Goal: Transaction & Acquisition: Purchase product/service

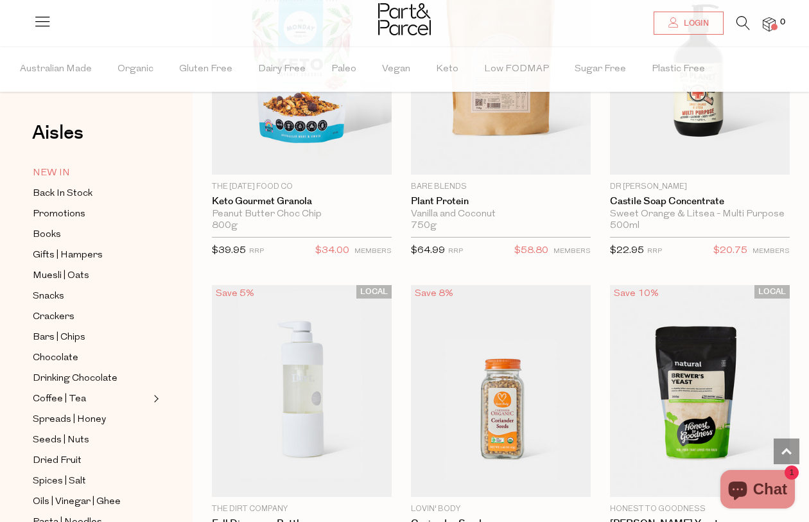
scroll to position [2267, 0]
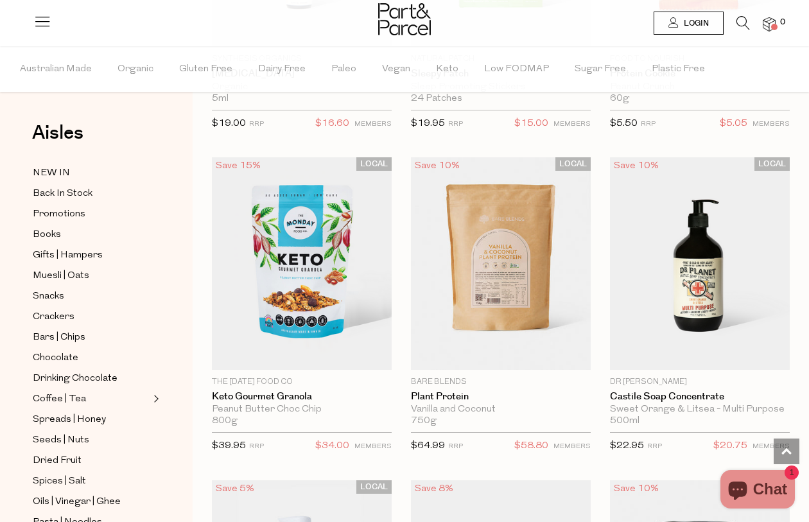
click at [695, 23] on span "Login" at bounding box center [694, 23] width 28 height 11
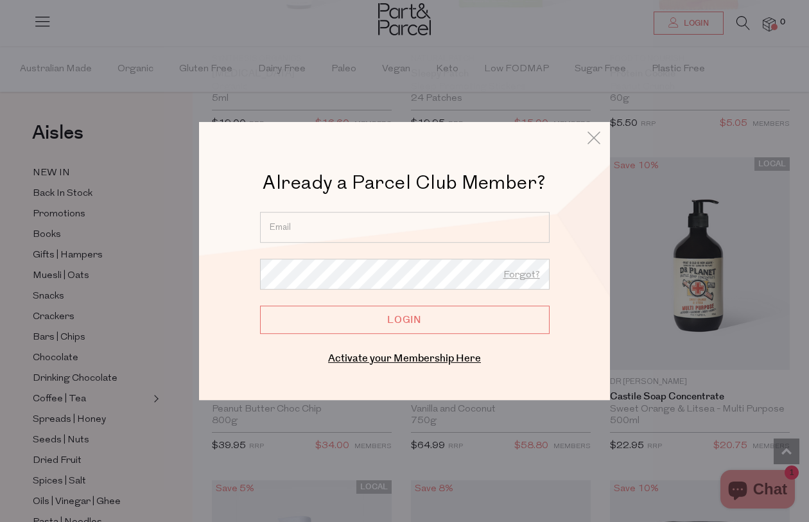
click at [305, 230] on input "email" at bounding box center [405, 227] width 290 height 31
type input "mahalia.mcdaniel@gmail.com"
click at [260, 306] on input "Login" at bounding box center [405, 320] width 290 height 28
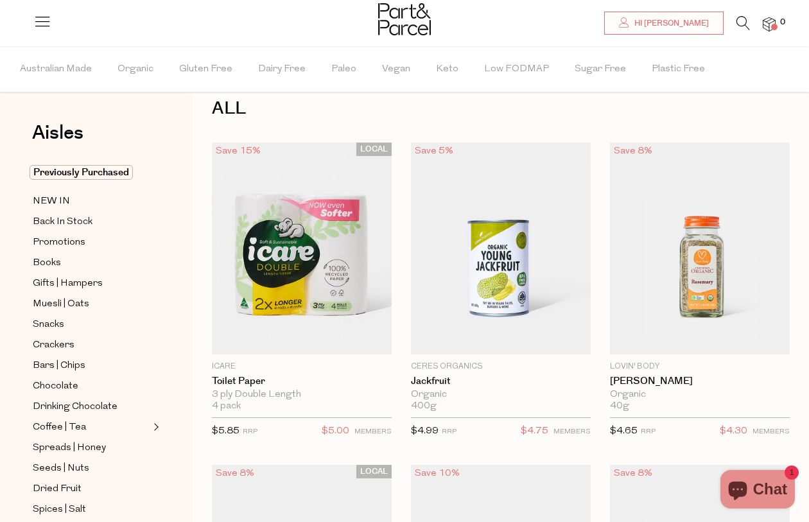
scroll to position [26, 0]
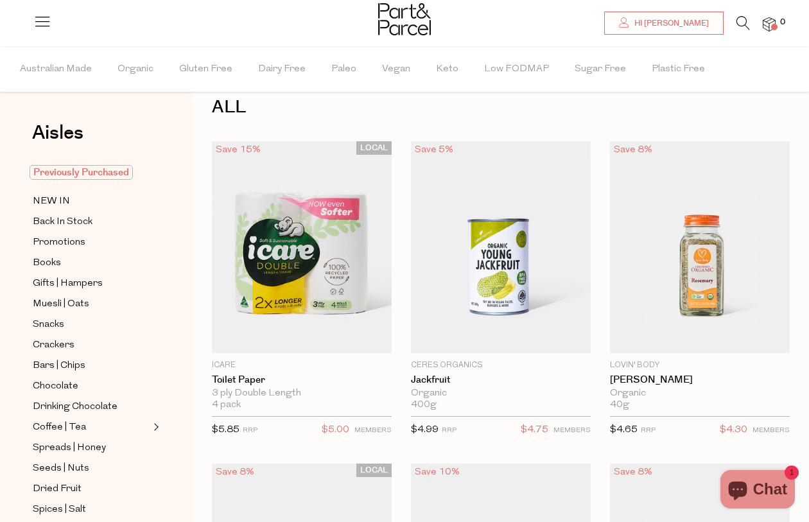
click at [69, 175] on span "Previously Purchased" at bounding box center [81, 172] width 103 height 15
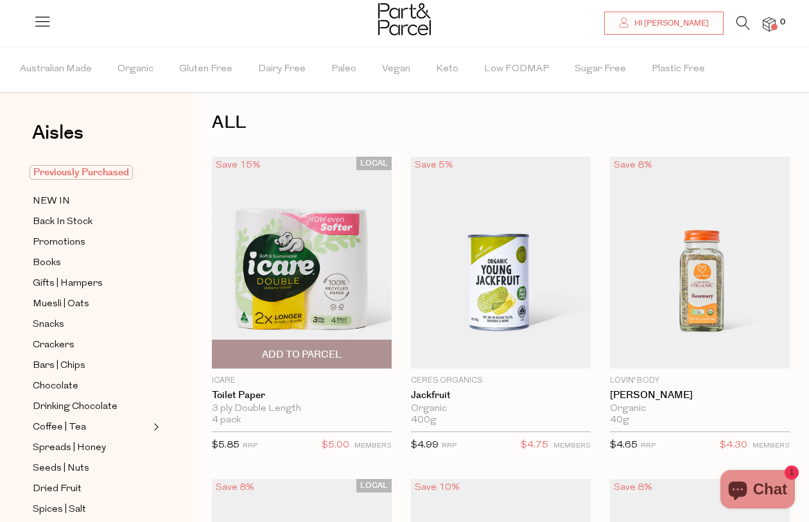
scroll to position [10, 0]
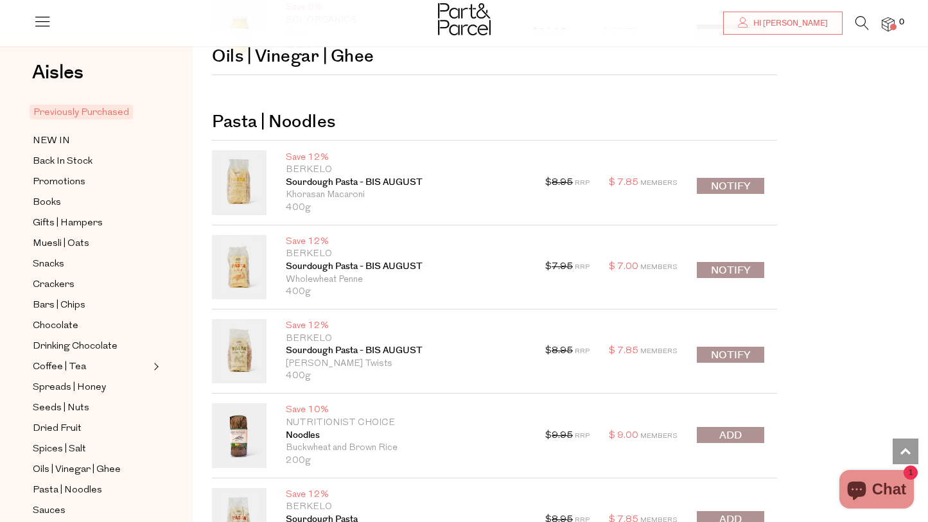
scroll to position [1916, 0]
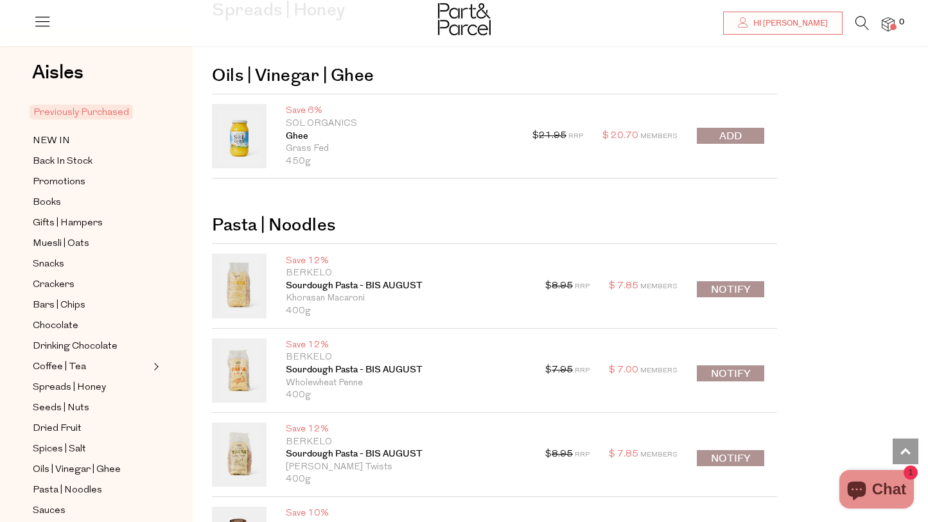
click at [808, 22] on icon at bounding box center [861, 23] width 13 height 14
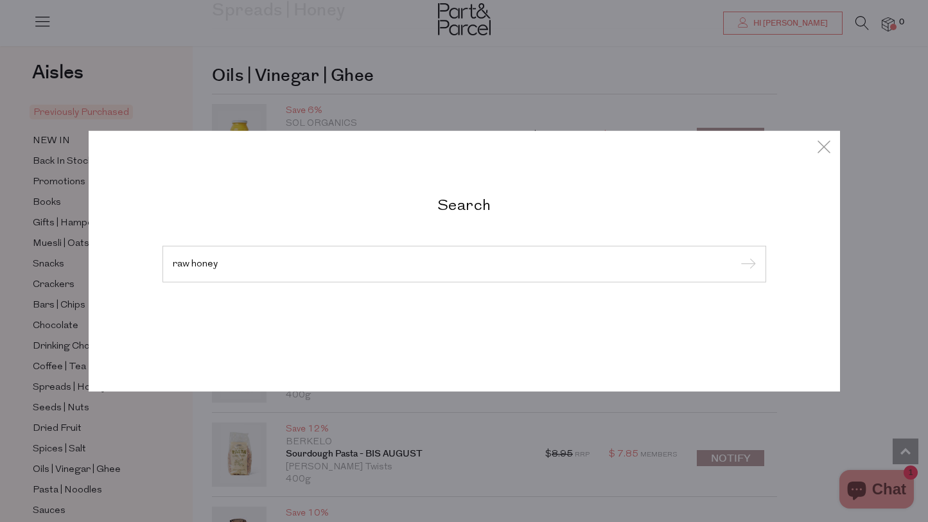
type input "raw honey"
click at [736, 255] on input "submit" at bounding box center [745, 264] width 19 height 19
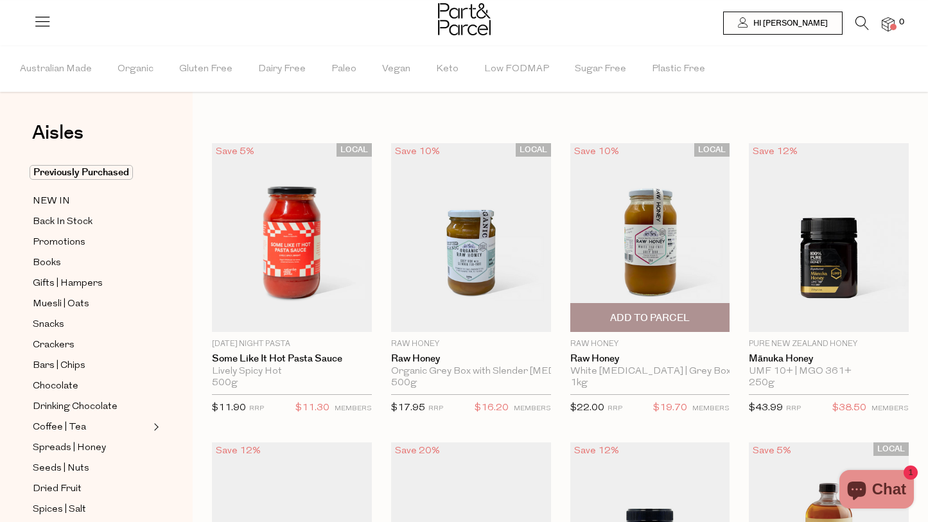
click at [650, 238] on img at bounding box center [650, 237] width 160 height 189
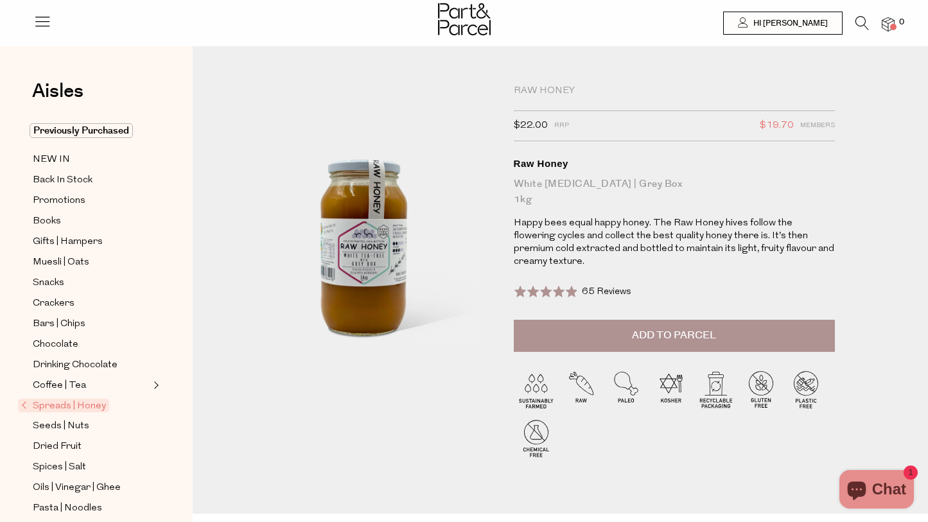
click at [621, 334] on button "Add to Parcel" at bounding box center [674, 336] width 321 height 32
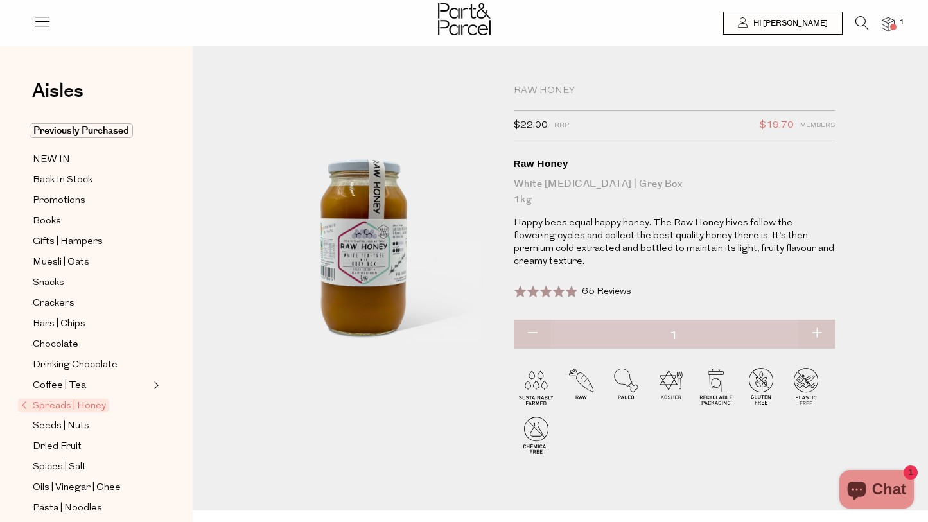
click at [865, 19] on icon at bounding box center [861, 23] width 13 height 14
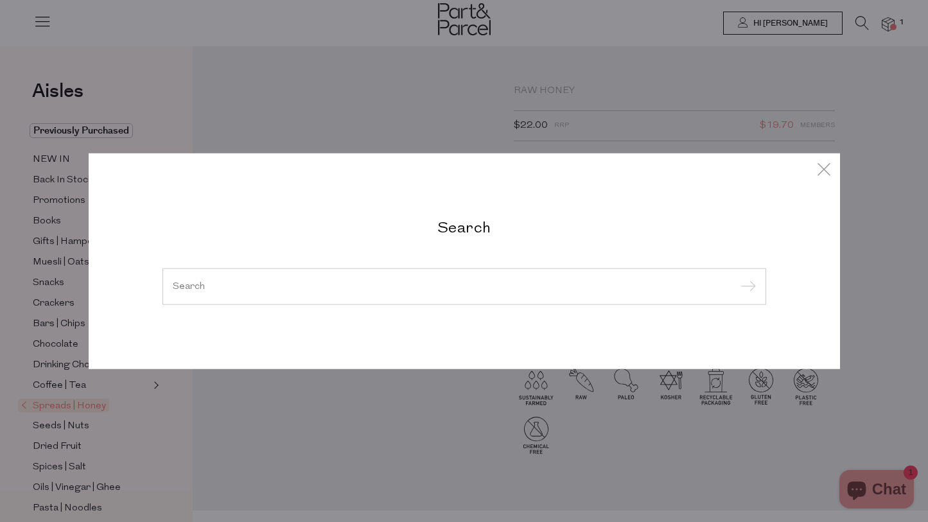
click at [281, 295] on div at bounding box center [463, 286] width 603 height 37
click at [235, 288] on input "search" at bounding box center [464, 286] width 583 height 10
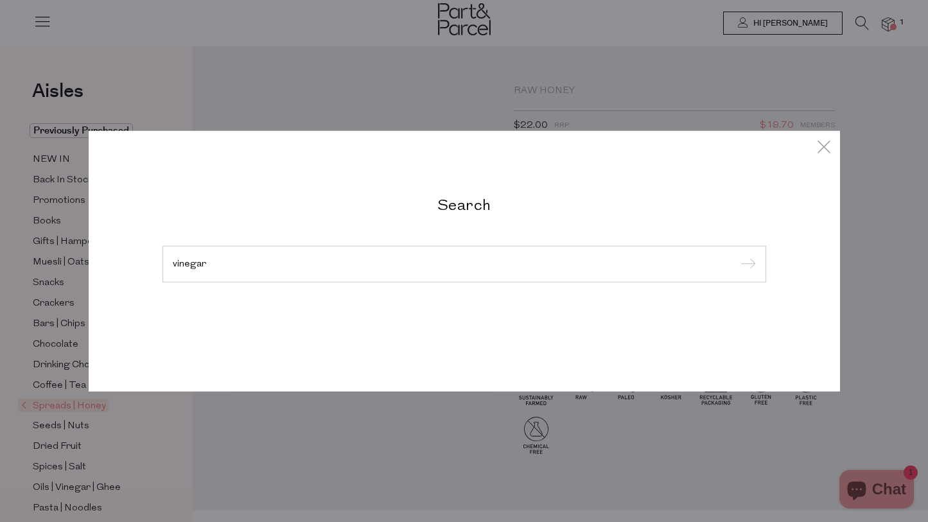
type input "vinegar"
click at [736, 255] on input "submit" at bounding box center [745, 264] width 19 height 19
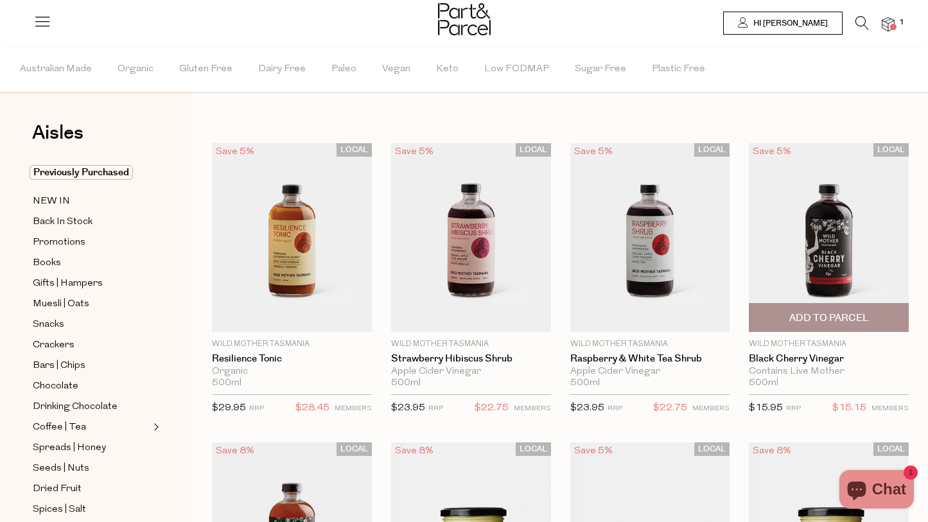
click at [840, 319] on span "Add To Parcel" at bounding box center [829, 317] width 80 height 13
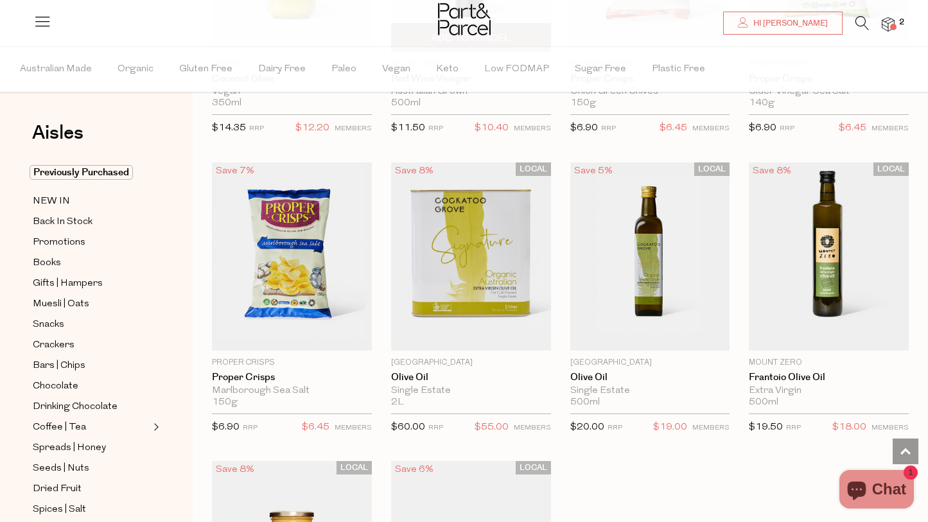
scroll to position [3297, 0]
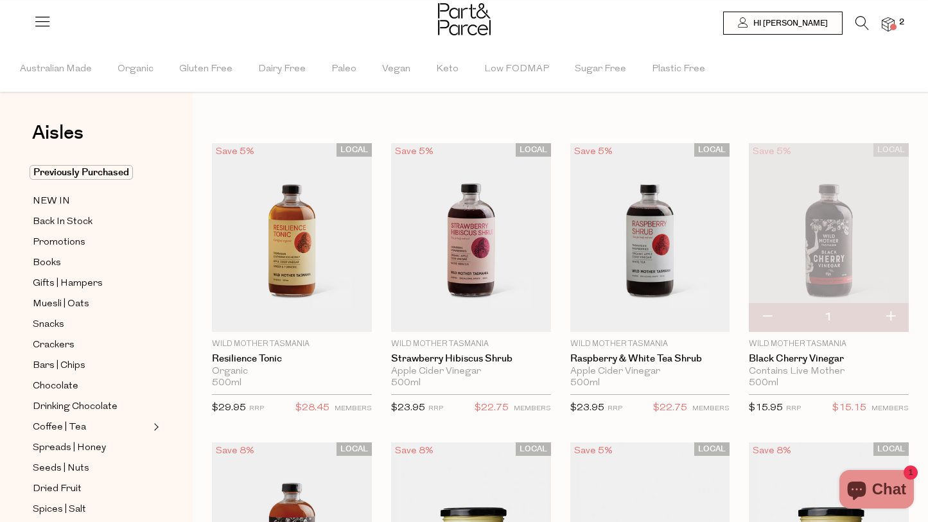
click at [889, 24] on img at bounding box center [887, 24] width 13 height 15
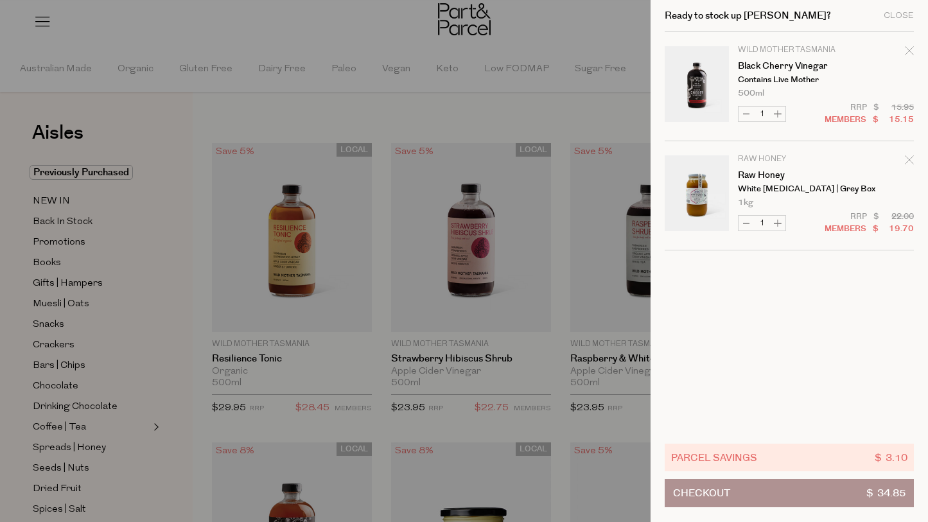
click at [552, 123] on div at bounding box center [464, 261] width 928 height 522
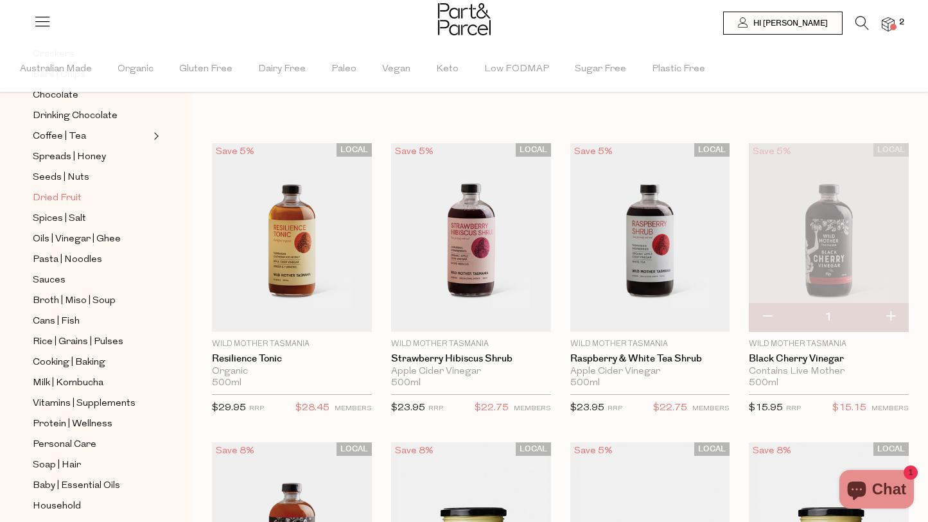
scroll to position [374, 0]
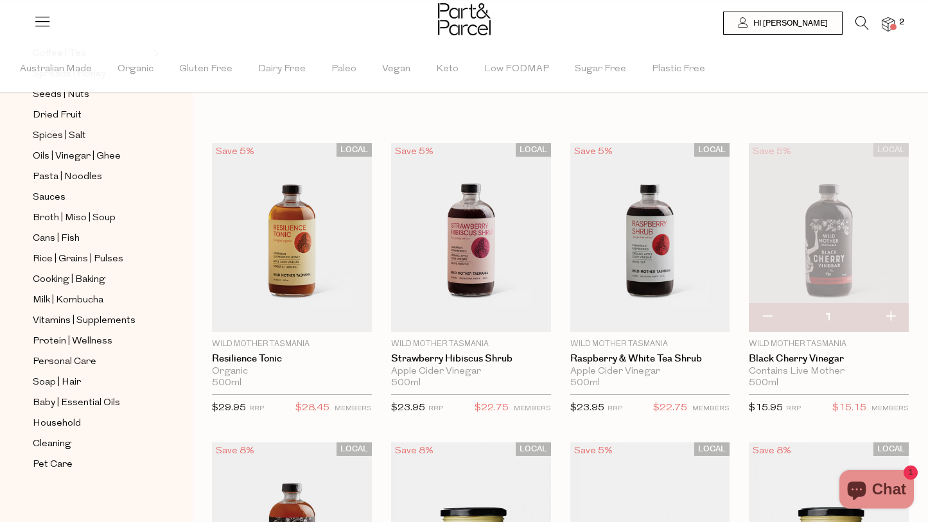
click at [861, 22] on icon at bounding box center [861, 23] width 13 height 14
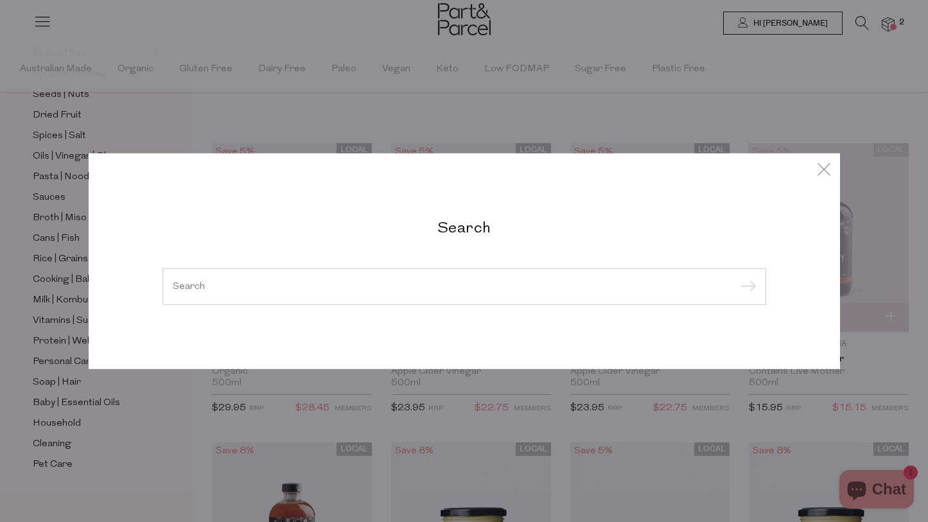
click at [268, 125] on div "Search" at bounding box center [464, 261] width 751 height 522
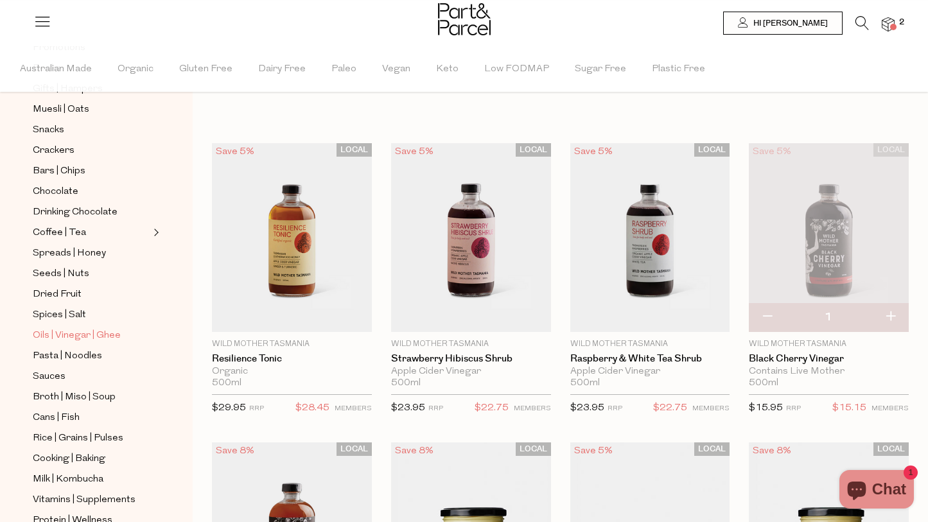
scroll to position [191, 0]
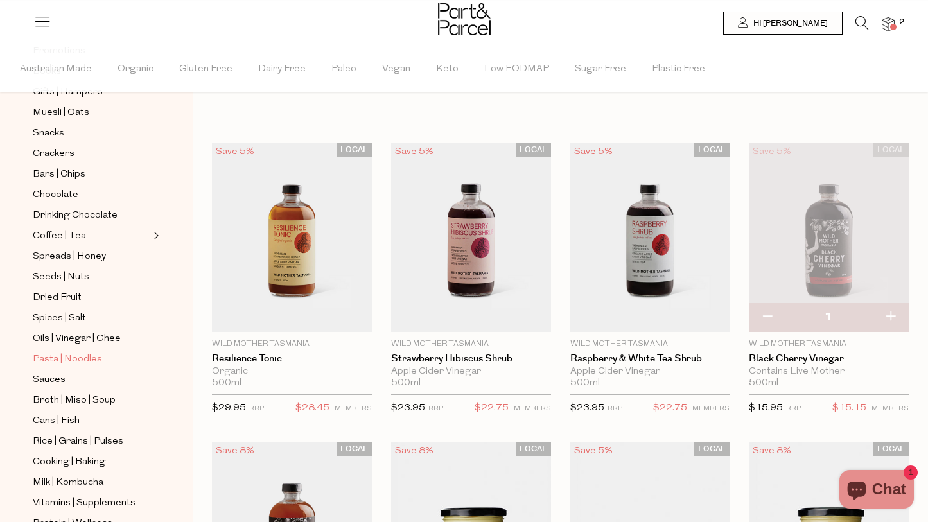
click at [64, 359] on span "Pasta | Noodles" at bounding box center [67, 359] width 69 height 15
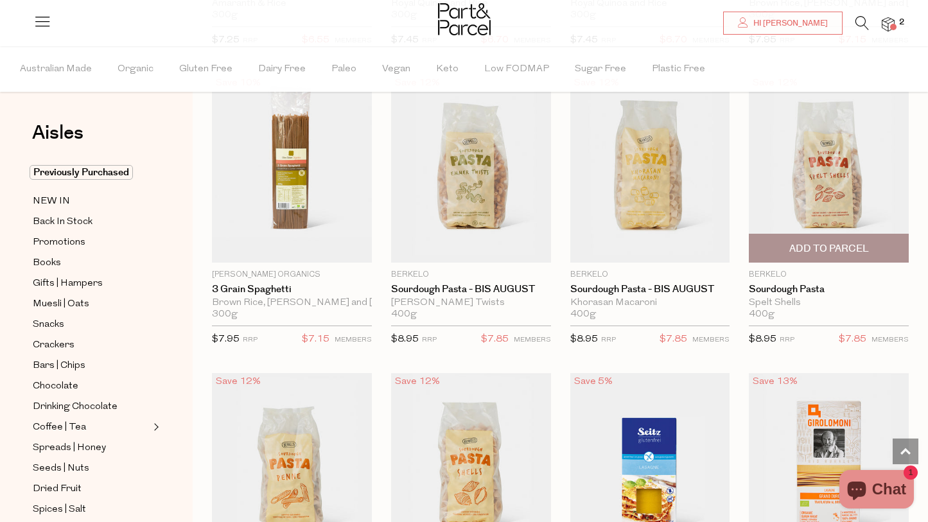
scroll to position [1266, 0]
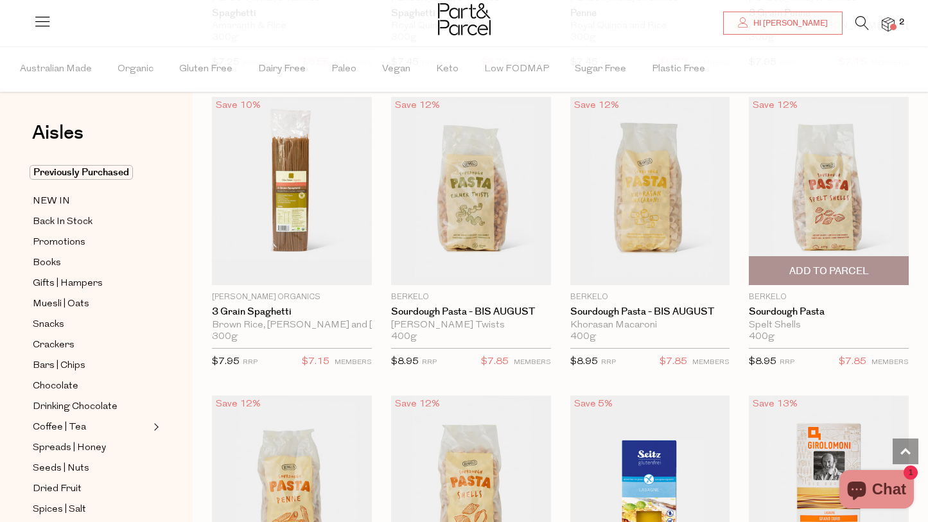
click at [846, 271] on span "Add To Parcel" at bounding box center [829, 270] width 80 height 13
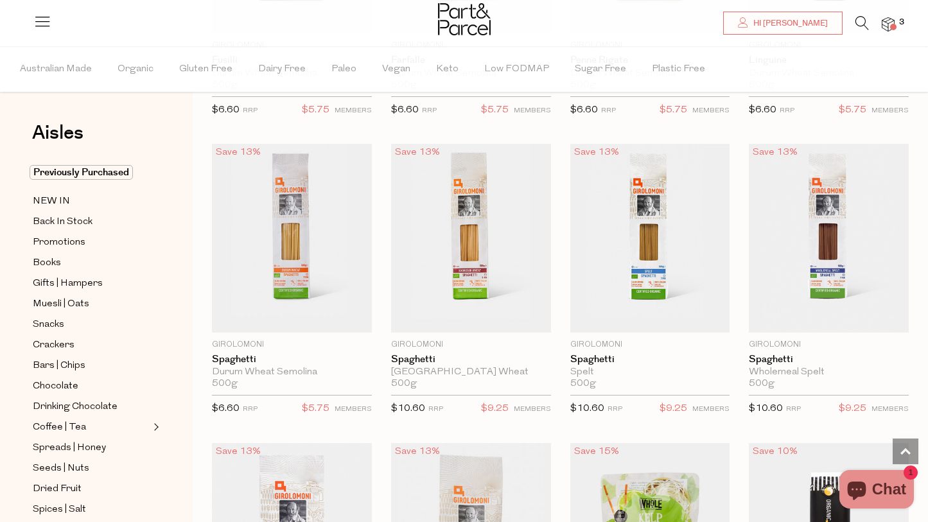
scroll to position [2113, 0]
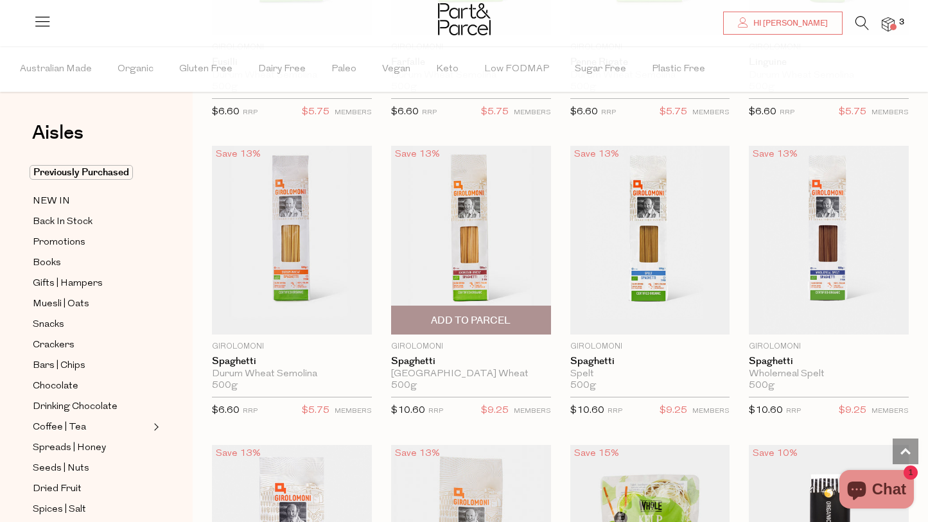
click at [487, 320] on span "Add To Parcel" at bounding box center [471, 320] width 80 height 13
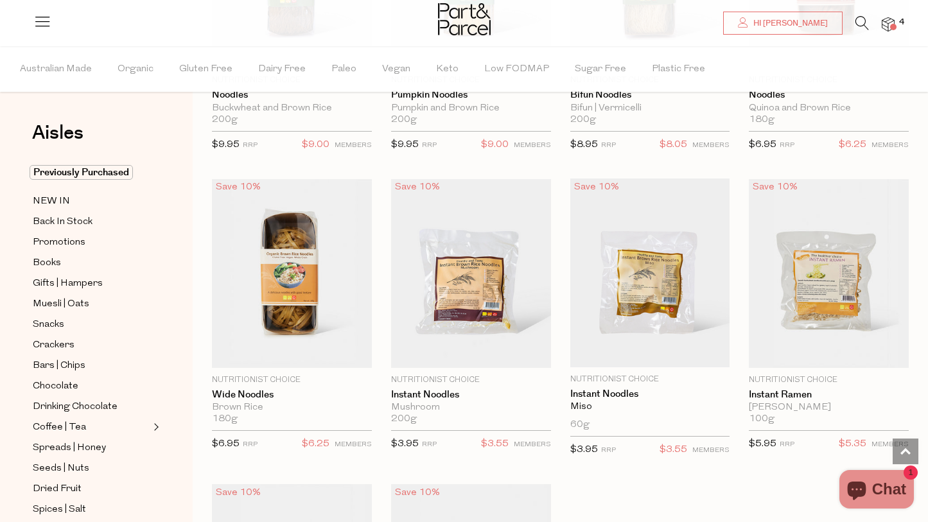
scroll to position [3369, 0]
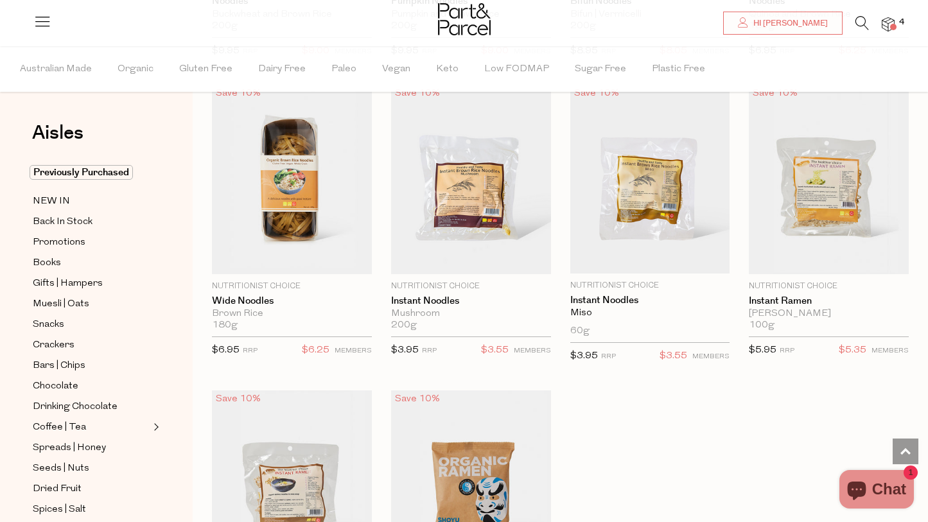
click at [891, 26] on span at bounding box center [893, 27] width 6 height 6
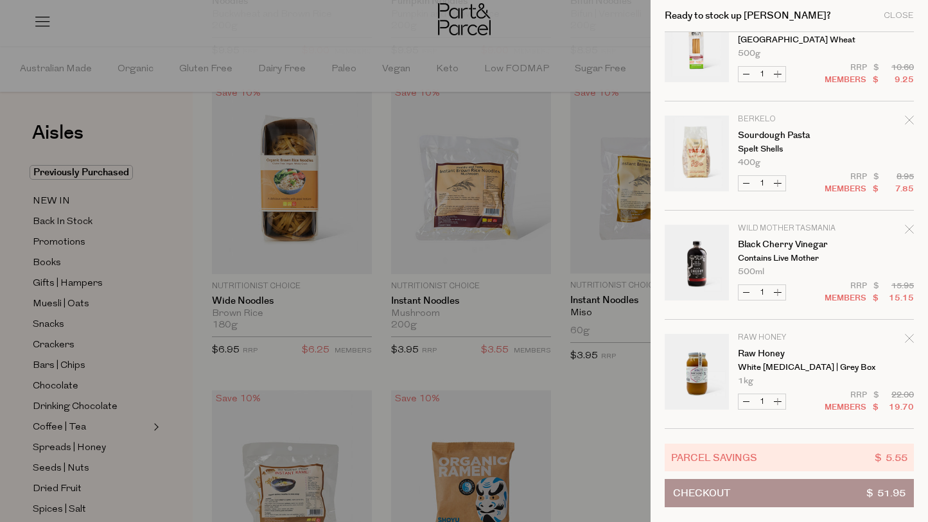
scroll to position [0, 0]
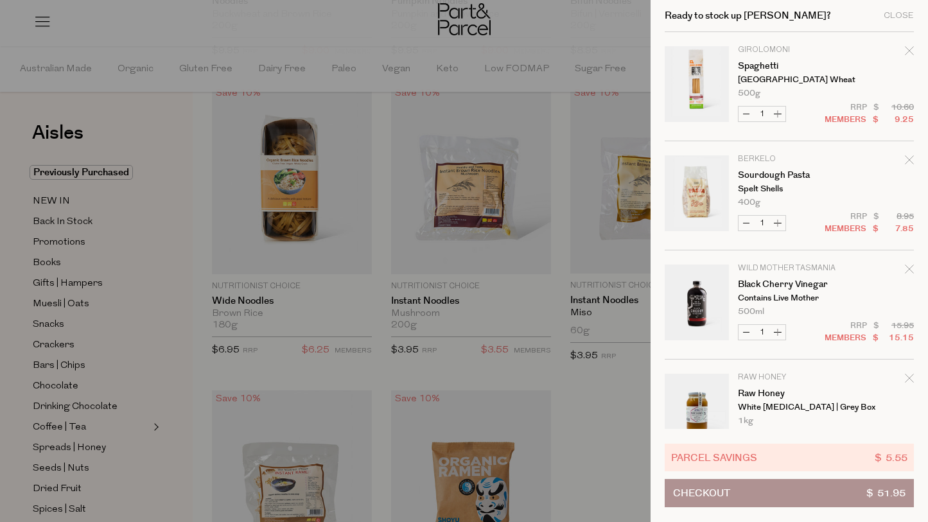
click at [908, 50] on icon "Remove Spaghetti" at bounding box center [908, 50] width 9 height 9
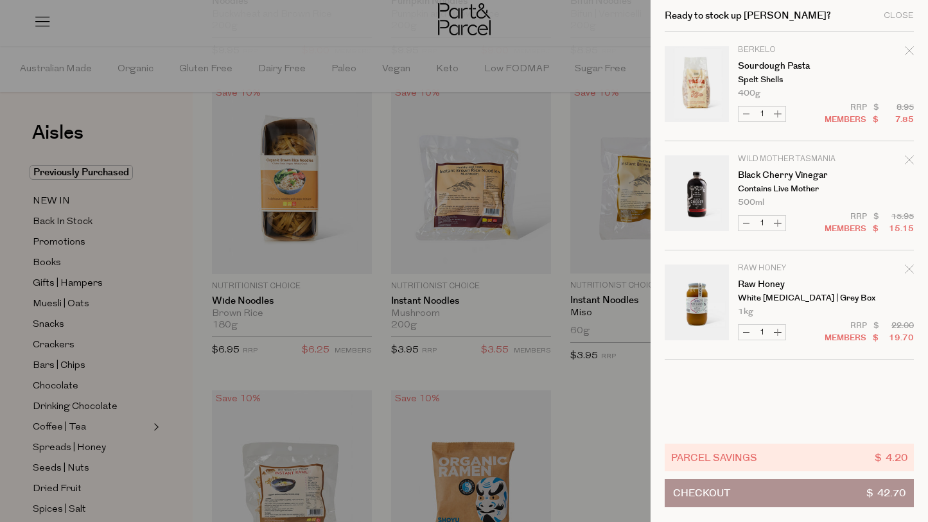
click at [557, 374] on div at bounding box center [464, 261] width 928 height 522
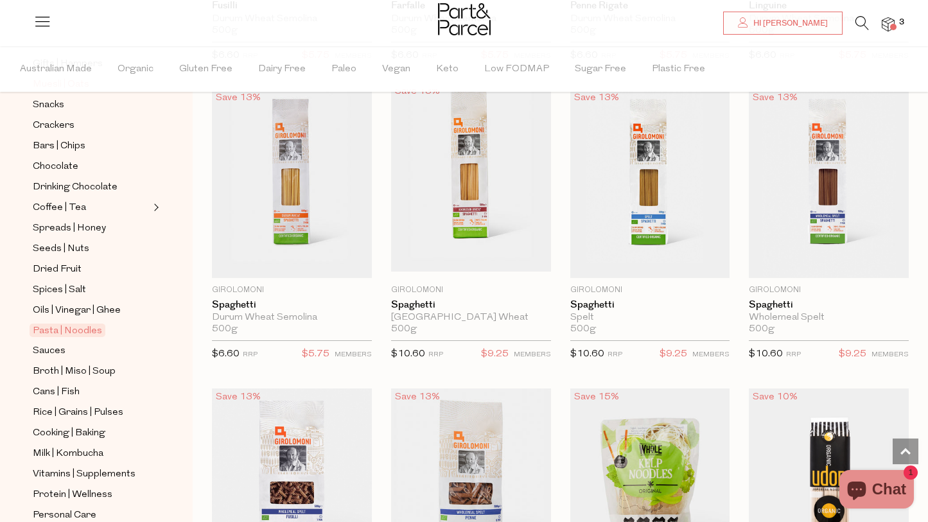
scroll to position [326, 0]
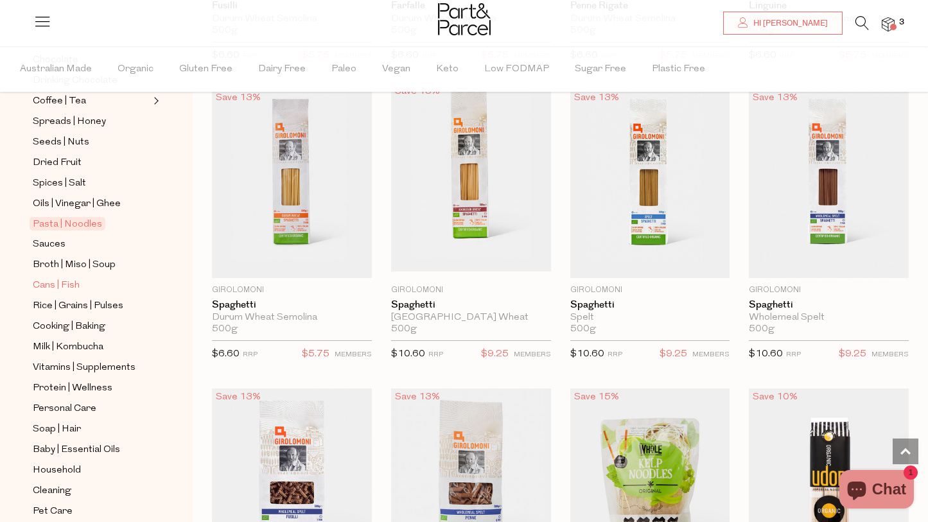
click at [63, 288] on span "Cans | Fish" at bounding box center [56, 285] width 47 height 15
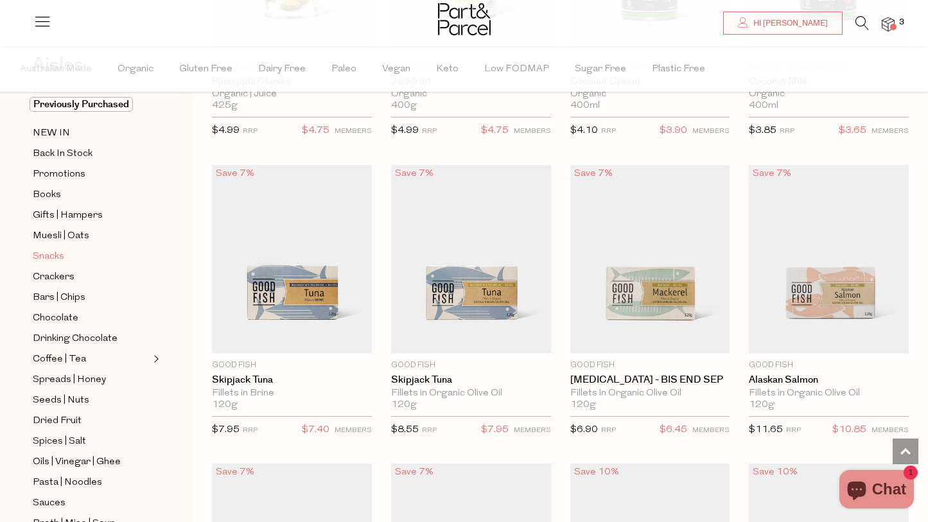
scroll to position [65, 0]
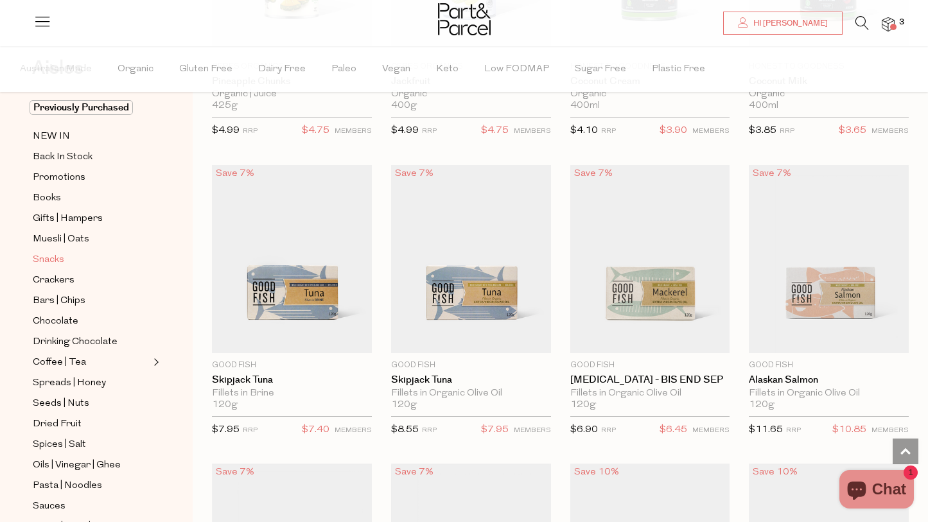
click at [53, 261] on span "Snacks" at bounding box center [48, 259] width 31 height 15
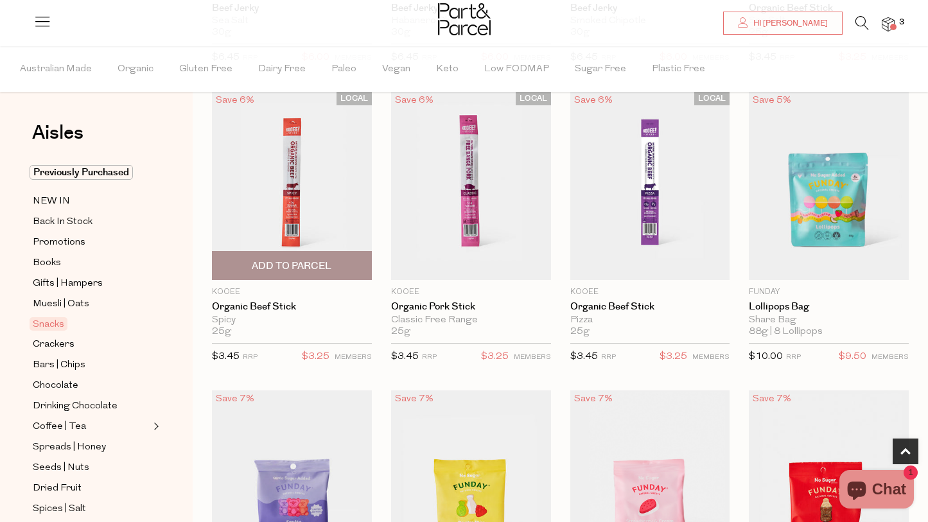
scroll to position [687, 0]
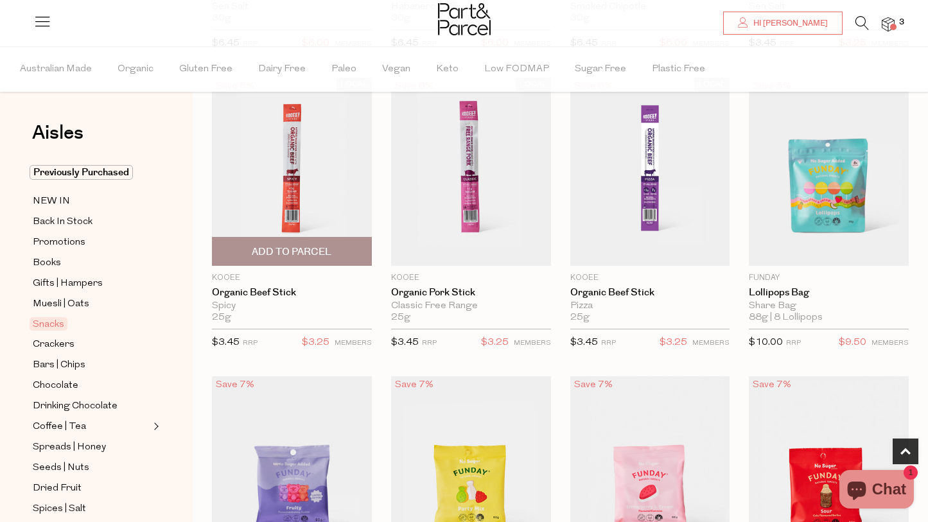
click at [291, 255] on span "Add To Parcel" at bounding box center [292, 251] width 80 height 13
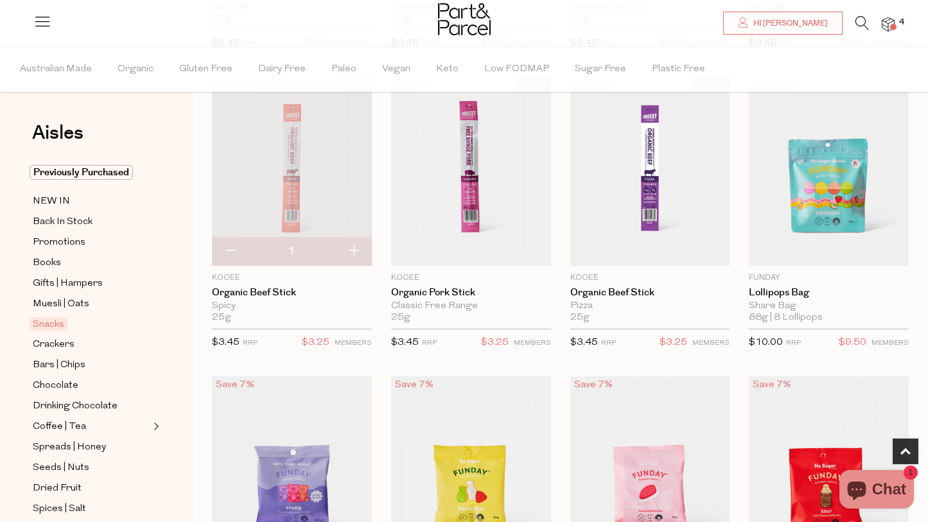
click at [349, 251] on button "button" at bounding box center [353, 252] width 37 height 28
type input "2"
click at [350, 249] on button "button" at bounding box center [353, 252] width 37 height 28
type input "3"
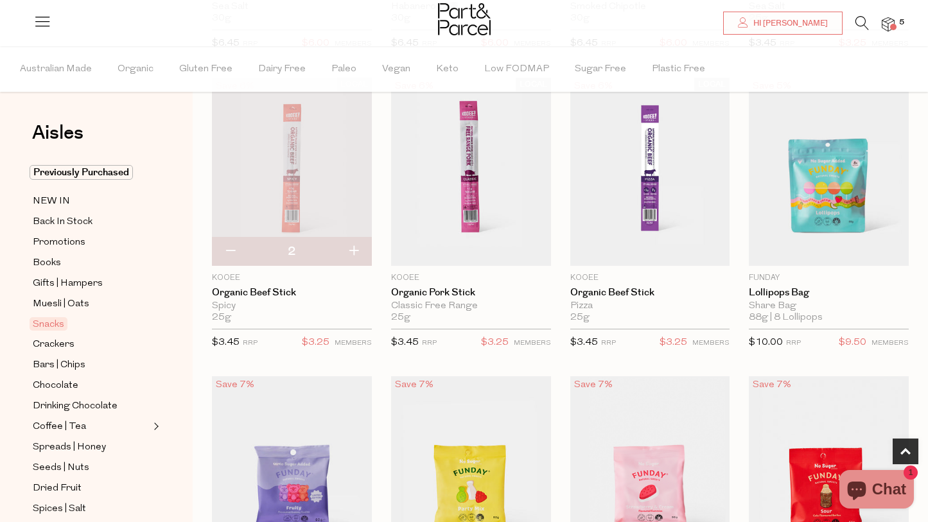
type input "3"
click at [352, 251] on button "button" at bounding box center [353, 252] width 37 height 28
type input "4"
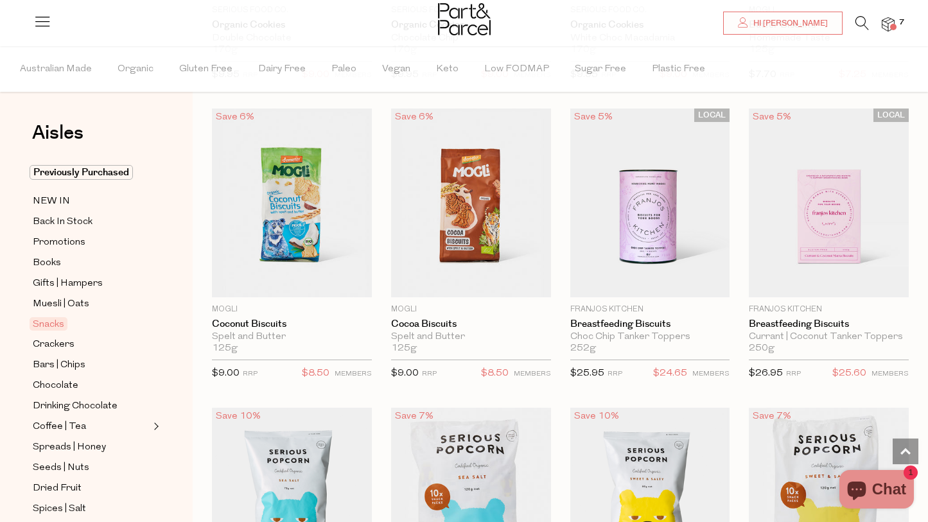
scroll to position [2738, 0]
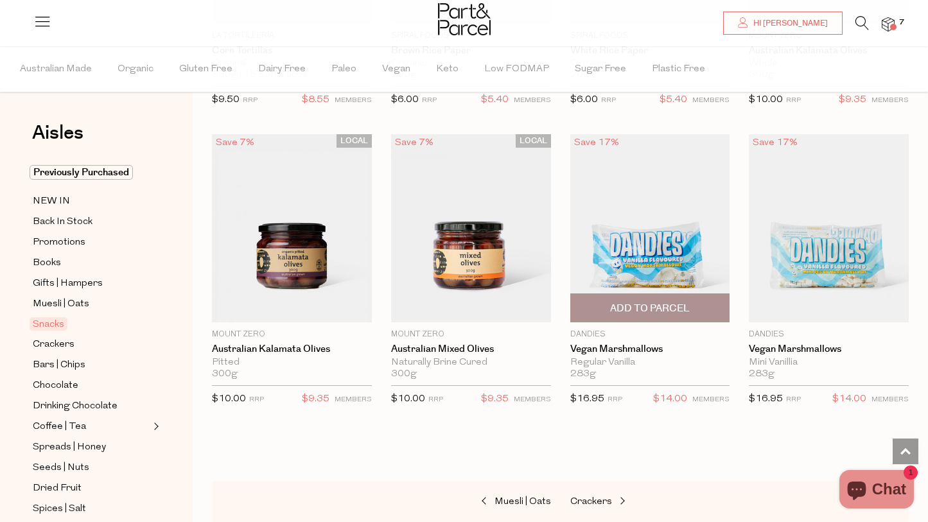
scroll to position [4818, 0]
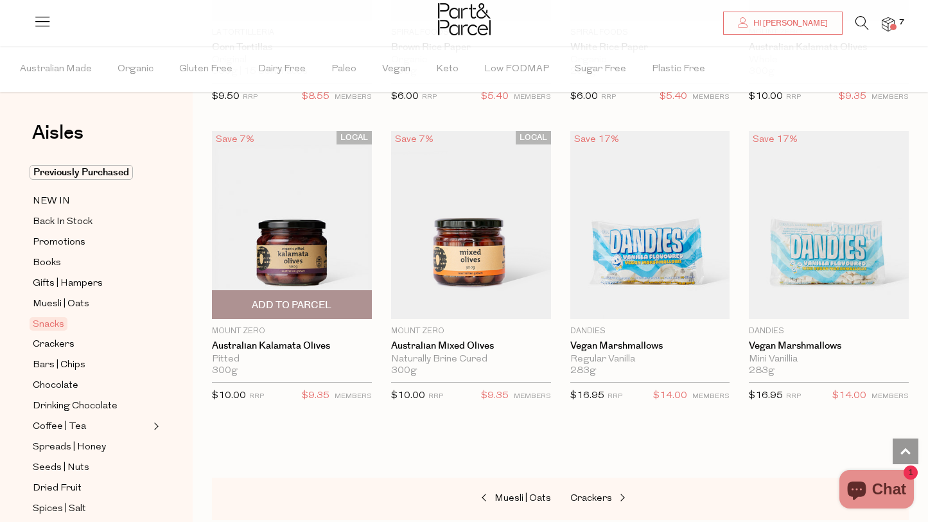
click at [324, 302] on span "Add To Parcel" at bounding box center [292, 304] width 80 height 13
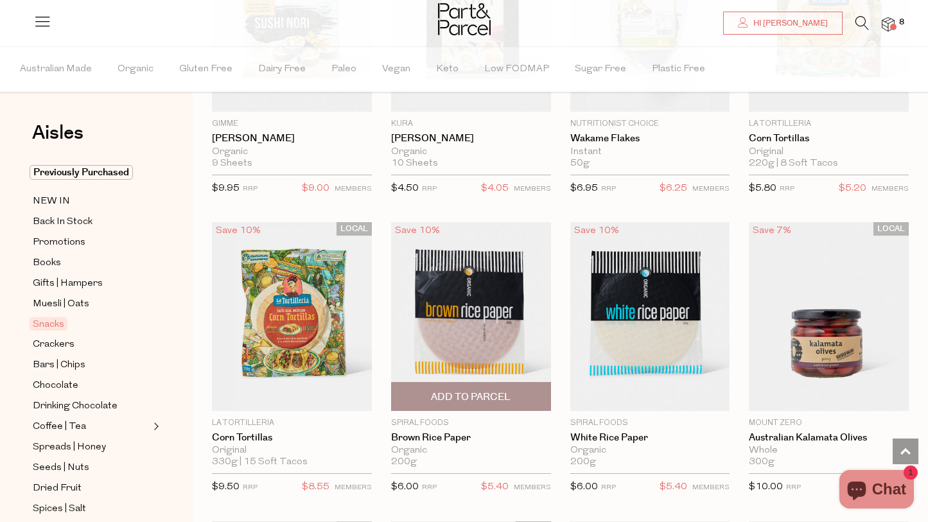
scroll to position [4405, 0]
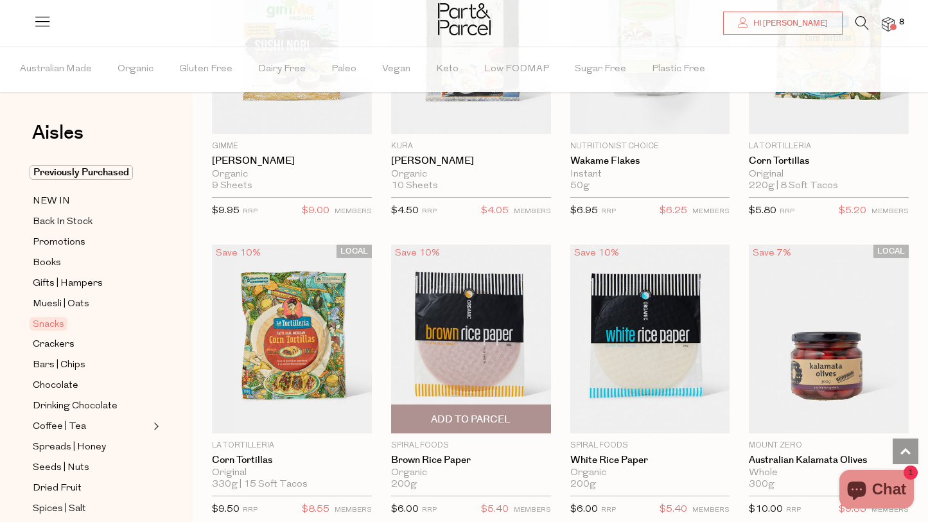
click at [458, 422] on span "Add To Parcel" at bounding box center [471, 419] width 152 height 28
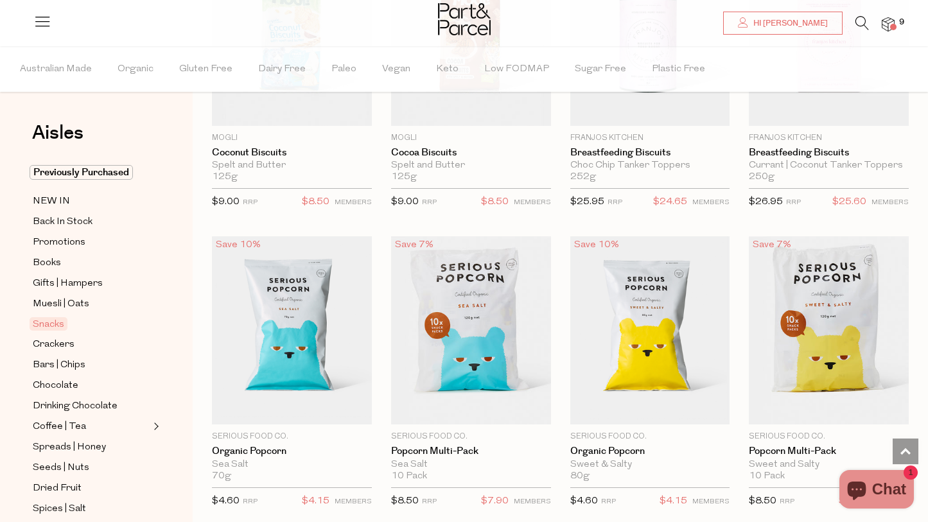
scroll to position [2489, 0]
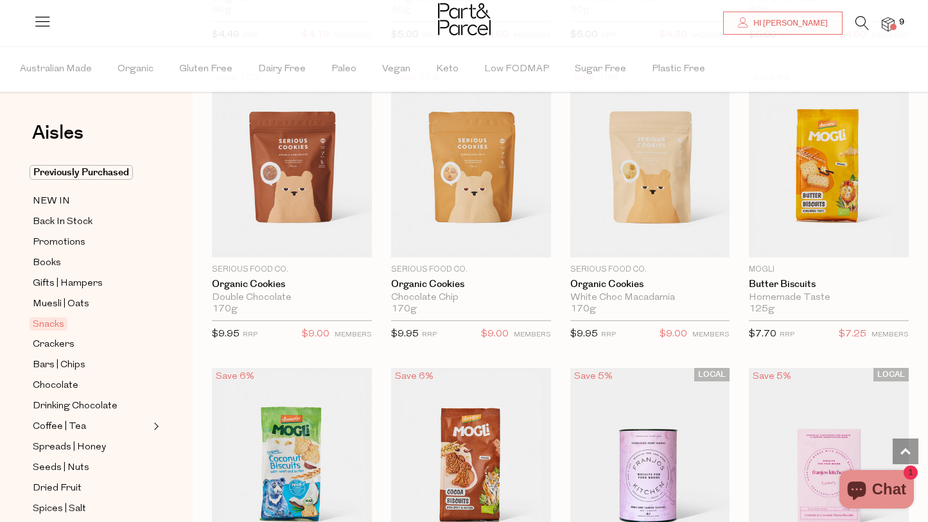
click at [885, 23] on img at bounding box center [887, 24] width 13 height 15
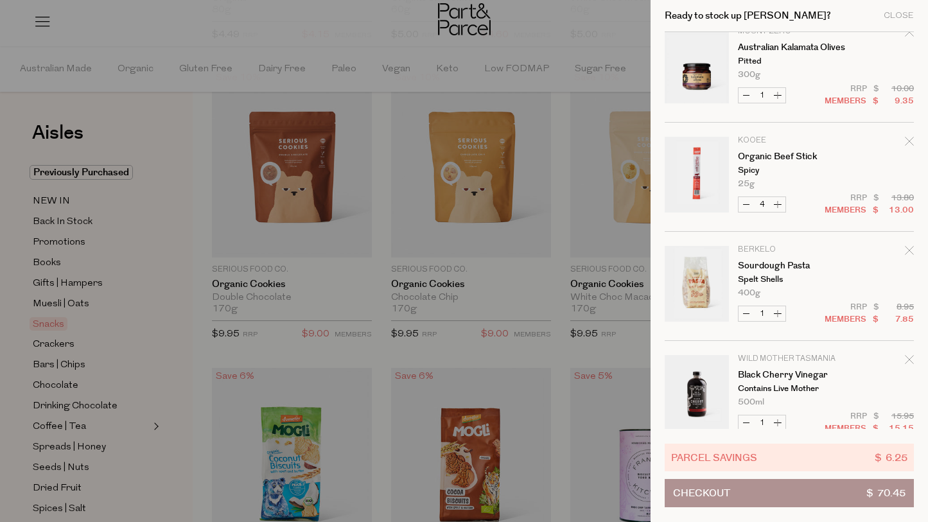
scroll to position [258, 0]
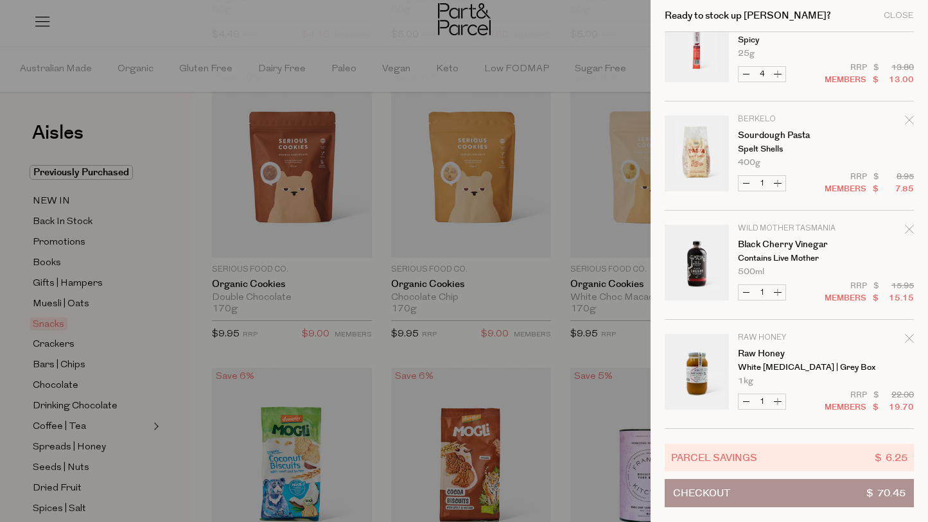
click at [522, 363] on div at bounding box center [464, 261] width 928 height 522
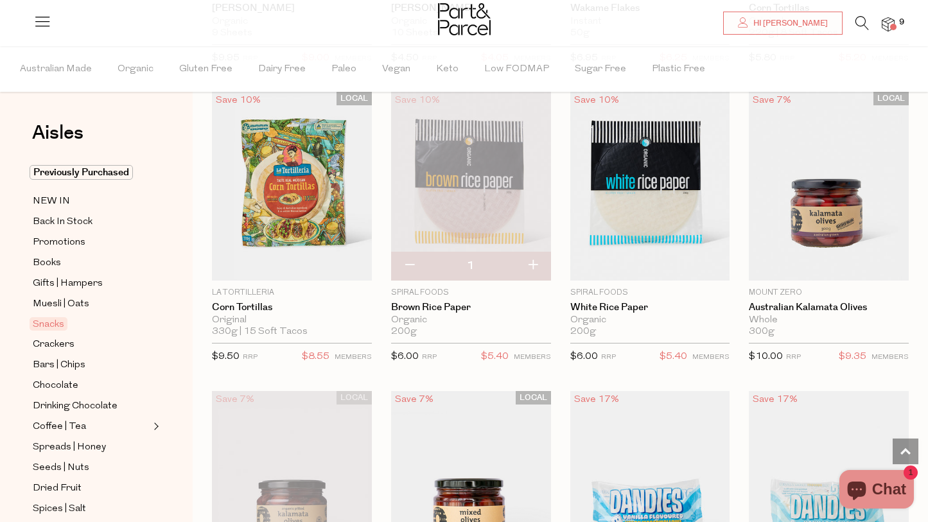
scroll to position [55, 0]
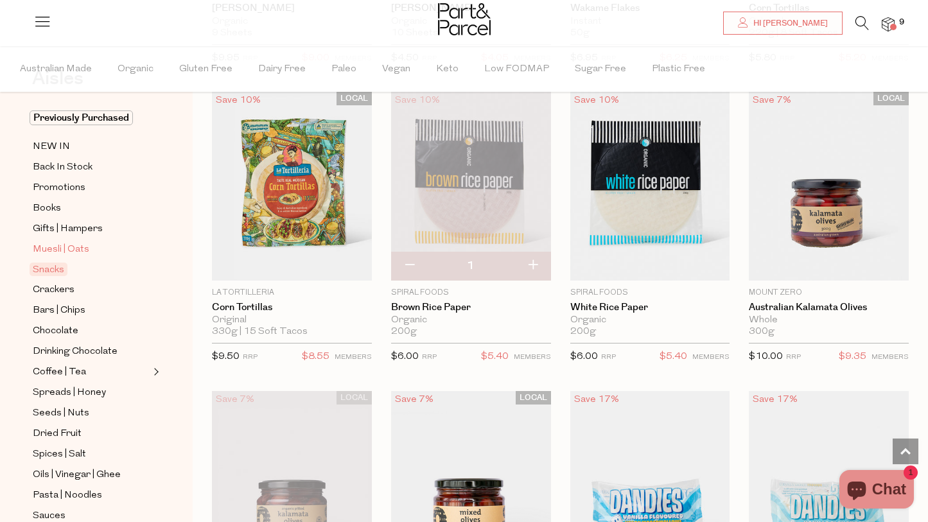
click at [50, 249] on span "Muesli | Oats" at bounding box center [61, 249] width 56 height 15
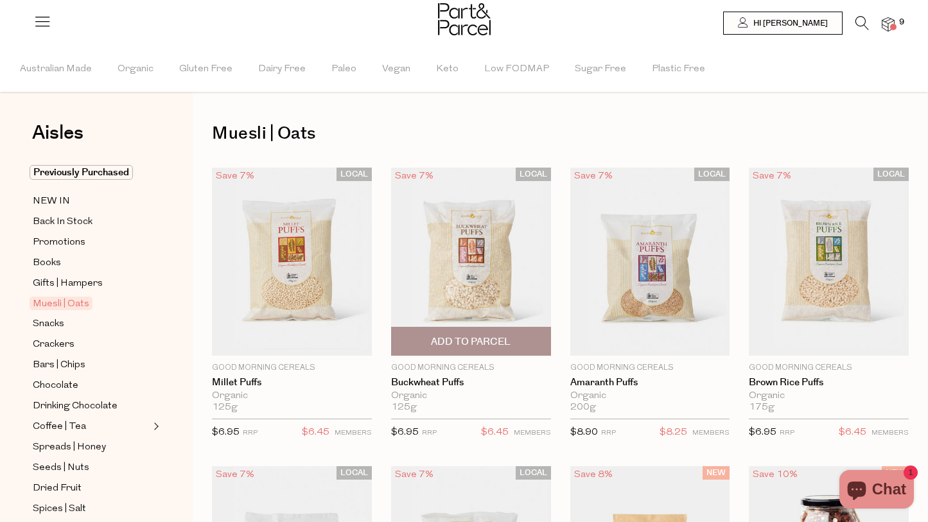
click at [502, 343] on span "Add To Parcel" at bounding box center [471, 341] width 80 height 13
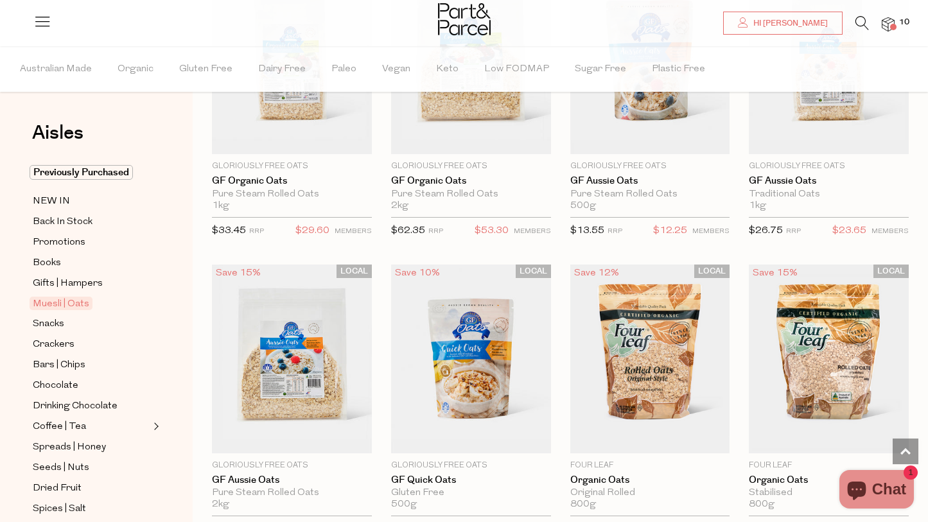
scroll to position [3549, 0]
